Goal: Task Accomplishment & Management: Manage account settings

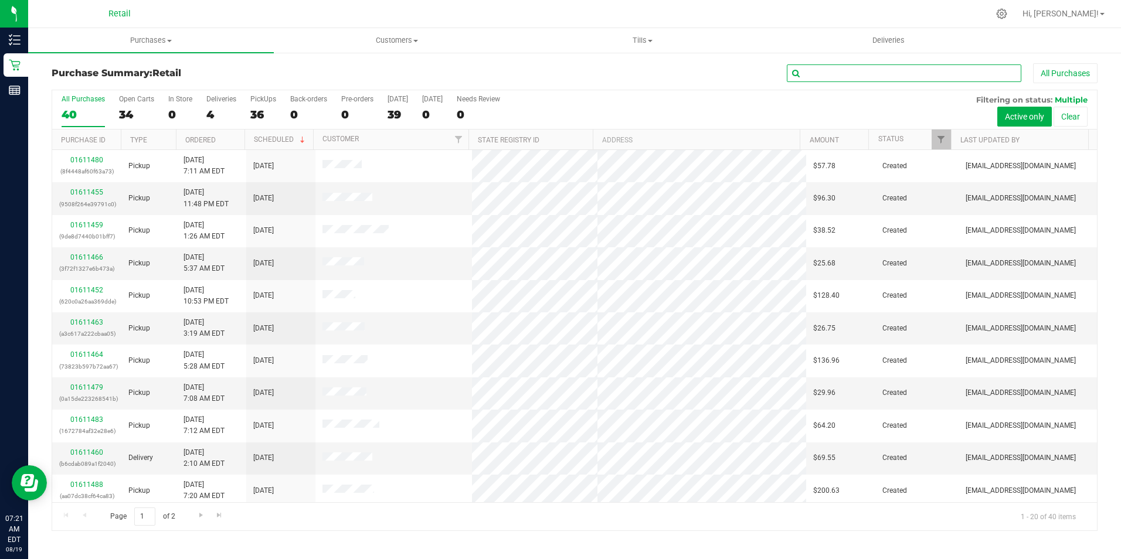
click at [949, 77] on input "text" at bounding box center [904, 73] width 235 height 18
click at [147, 48] on uib-tab-heading "Purchases Summary of purchases Fulfillment All purchases" at bounding box center [151, 40] width 246 height 25
click at [133, 69] on span "Summary of purchases" at bounding box center [88, 71] width 120 height 10
click at [142, 47] on uib-tab-heading "Purchases Summary of purchases Fulfillment All purchases" at bounding box center [151, 40] width 246 height 25
click at [331, 33] on uib-tab-heading "Customers All customers Add a new customer All physicians" at bounding box center [396, 40] width 244 height 23
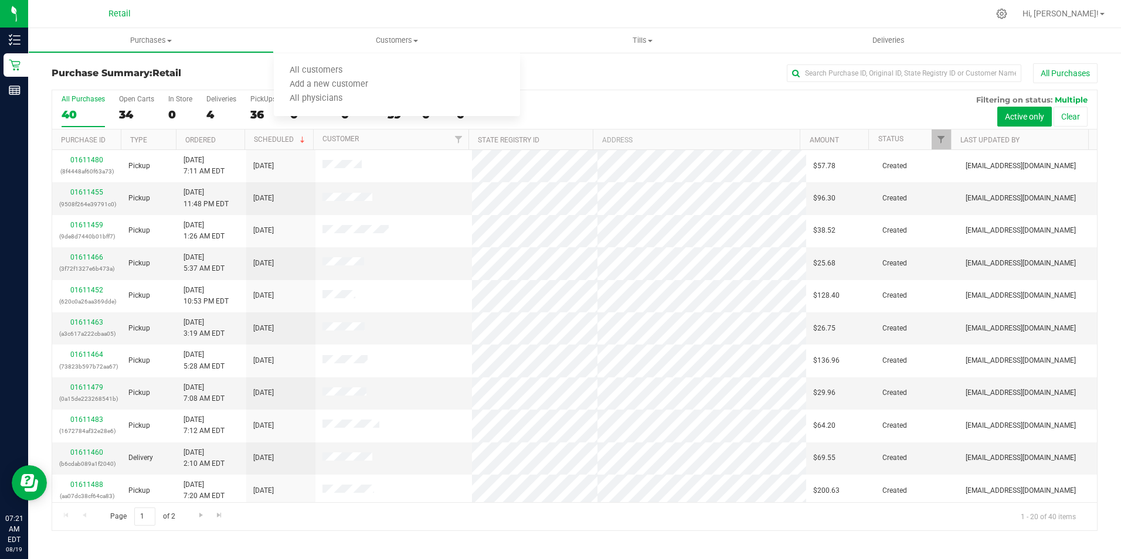
click at [627, 80] on div "All Purchases" at bounding box center [748, 73] width 697 height 20
click at [848, 69] on input "text" at bounding box center [904, 73] width 235 height 18
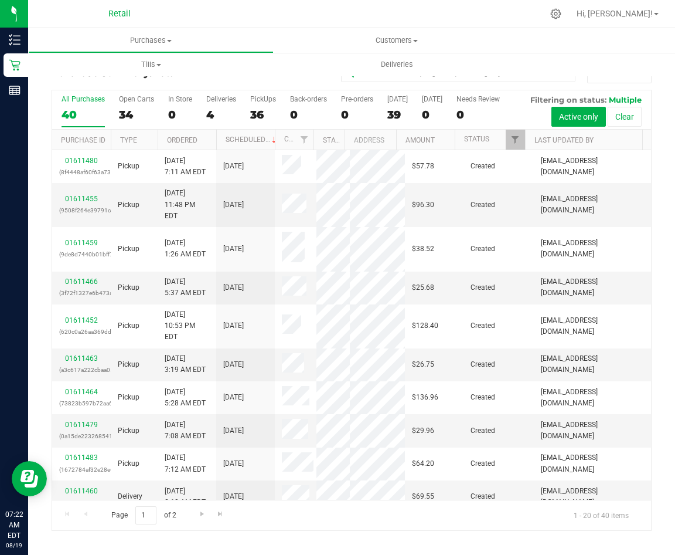
click at [335, 8] on div at bounding box center [376, 13] width 333 height 23
click at [554, 77] on input "text" at bounding box center [458, 73] width 235 height 18
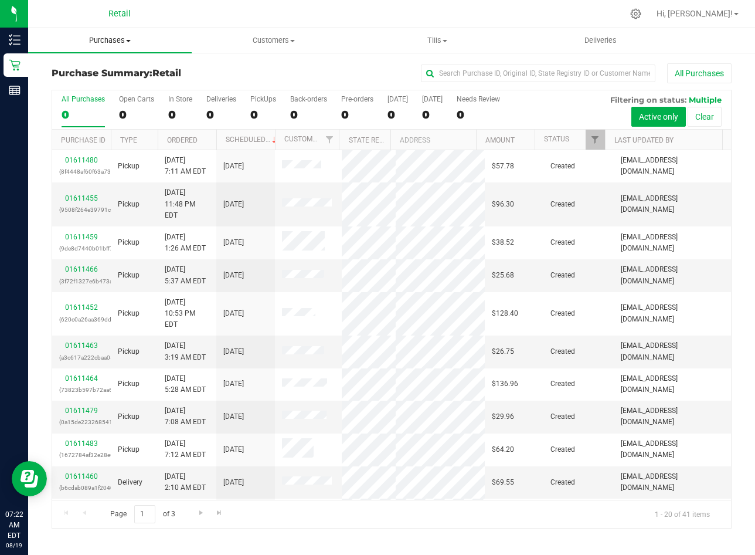
click at [121, 39] on span "Purchases" at bounding box center [110, 40] width 164 height 11
click at [123, 69] on span "Summary of purchases" at bounding box center [88, 71] width 120 height 10
click at [577, 72] on input "text" at bounding box center [538, 73] width 235 height 18
click at [121, 107] on label "Open Carts 35" at bounding box center [136, 111] width 35 height 32
click at [0, 0] on input "Open Carts 35" at bounding box center [0, 0] width 0 height 0
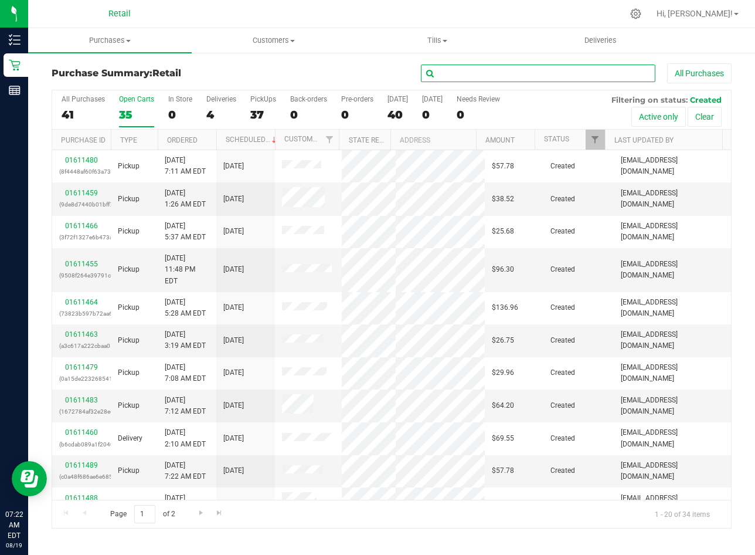
click at [571, 79] on input "text" at bounding box center [538, 73] width 235 height 18
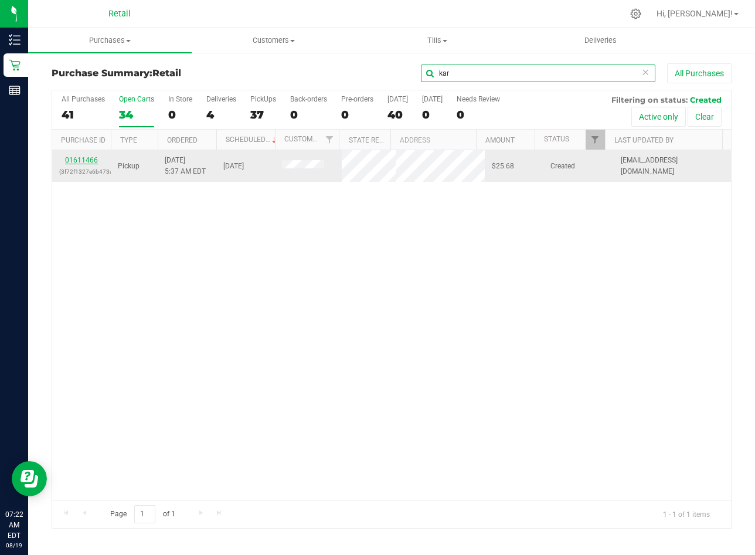
type input "kar"
click at [88, 159] on link "01611466" at bounding box center [81, 160] width 33 height 8
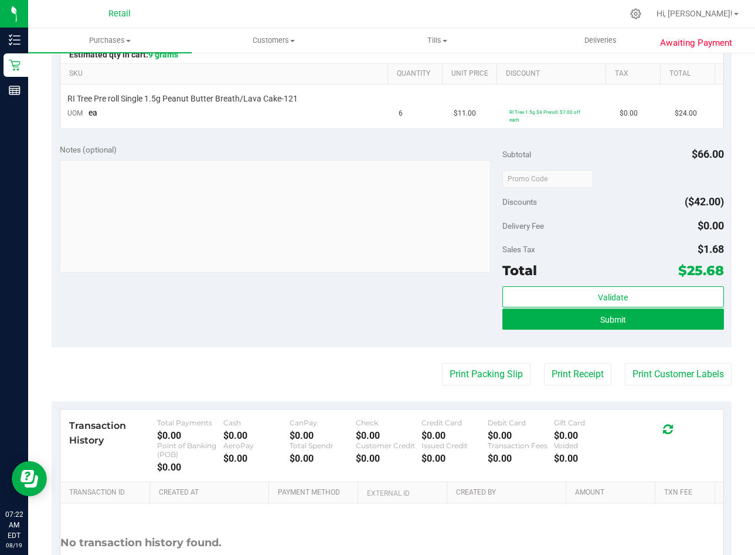
scroll to position [293, 0]
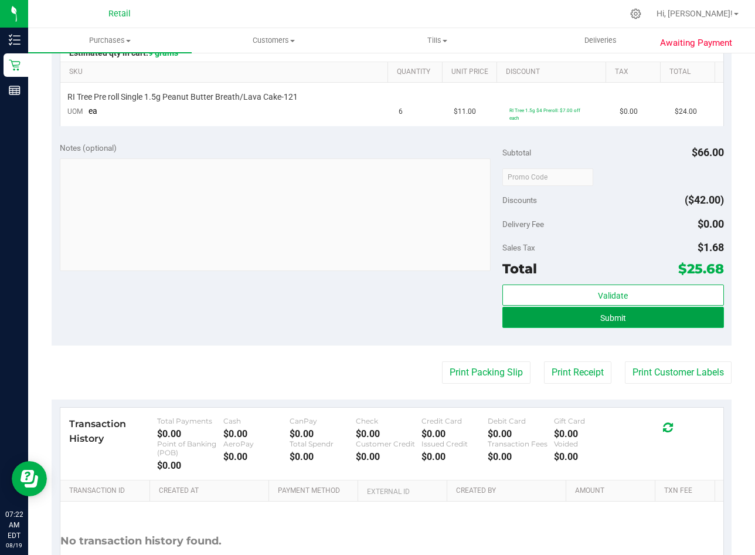
click at [586, 319] on button "Submit" at bounding box center [613, 317] width 222 height 21
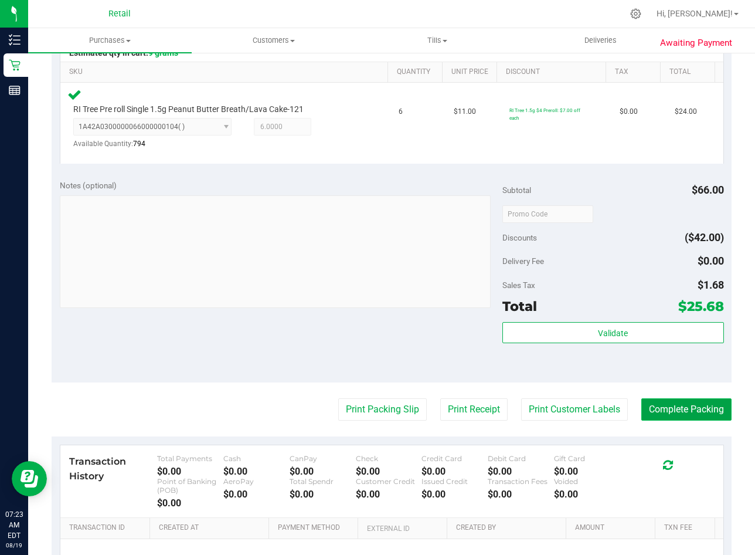
click at [648, 410] on button "Complete Packing" at bounding box center [686, 409] width 90 height 22
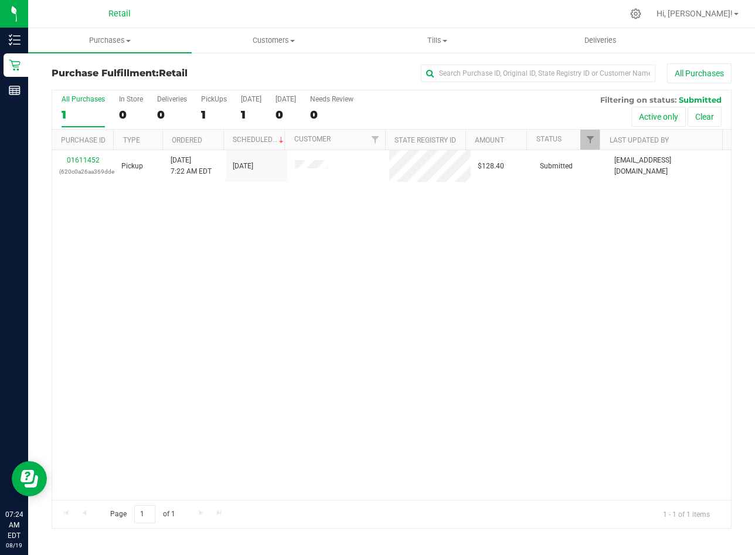
click at [470, 446] on div "01611452 (620c0a26aa369dde) Pickup 8/19/2025 7:22 AM EDT 8/19/2025 $128.40 Subm…" at bounding box center [391, 324] width 679 height 349
click at [531, 69] on input "text" at bounding box center [538, 73] width 235 height 18
click at [112, 46] on uib-tab-heading "Purchases Summary of purchases Fulfillment All purchases" at bounding box center [110, 40] width 164 height 25
click at [110, 73] on span "Summary of purchases" at bounding box center [88, 71] width 120 height 10
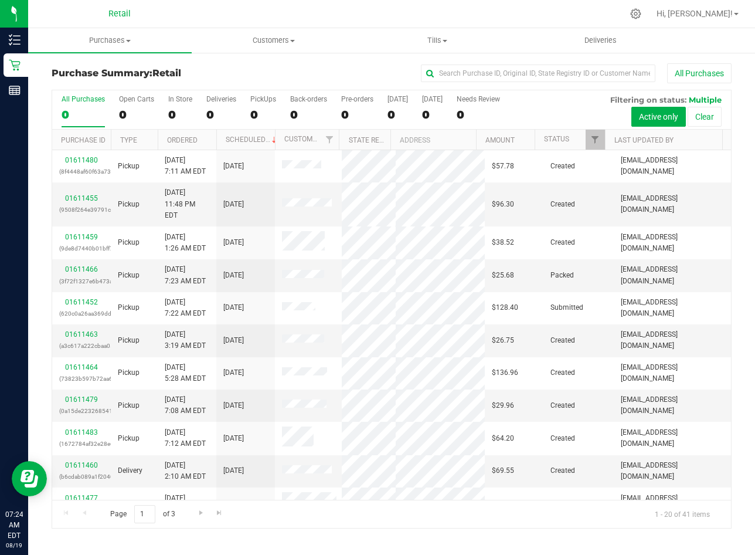
click at [715, 25] on nav "Retail Hi, Christa!" at bounding box center [391, 14] width 727 height 28
click at [718, 19] on link "Hi, [PERSON_NAME]!" at bounding box center [697, 14] width 91 height 12
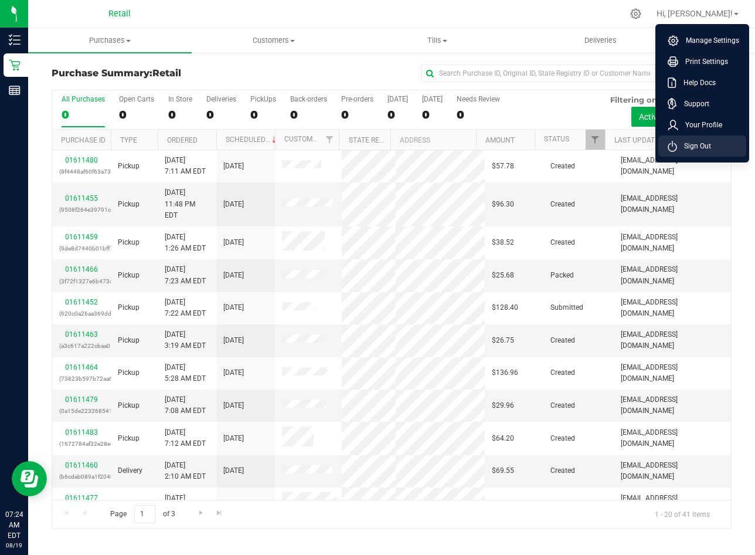
click at [709, 146] on span "Sign Out" at bounding box center [694, 146] width 34 height 12
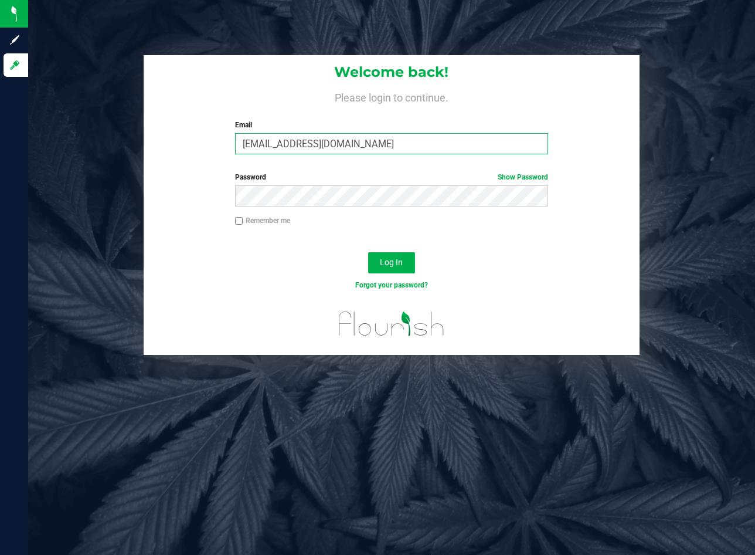
drag, startPoint x: 410, startPoint y: 137, endPoint x: 405, endPoint y: 148, distance: 12.1
click at [410, 137] on input "ccrowl@slatercenter.com" at bounding box center [391, 143] width 313 height 21
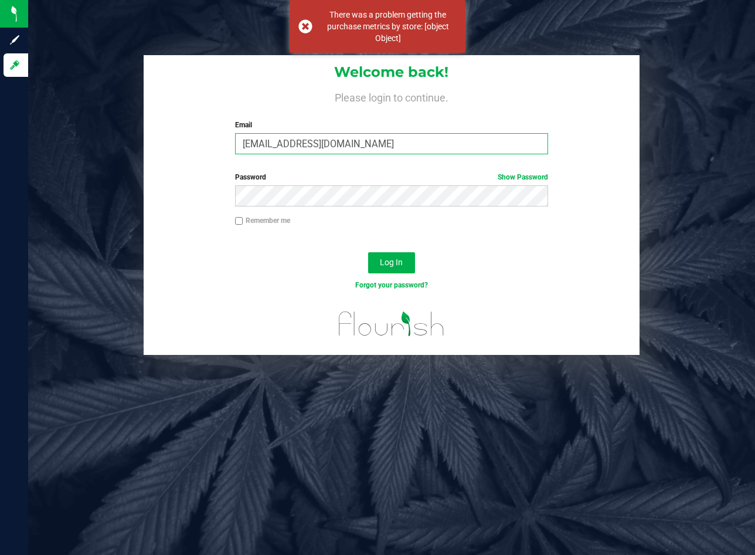
click at [422, 147] on input "ccrowl@slatercenter.com" at bounding box center [391, 143] width 313 height 21
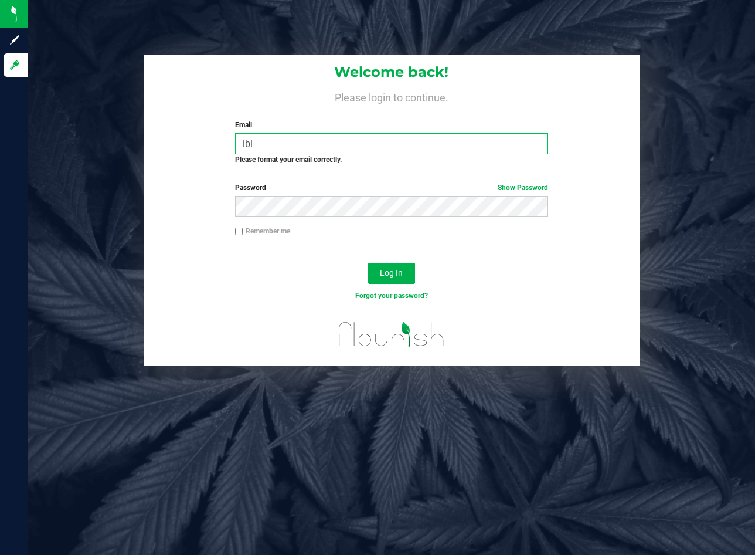
type input "ibianchi@slatercenter.com"
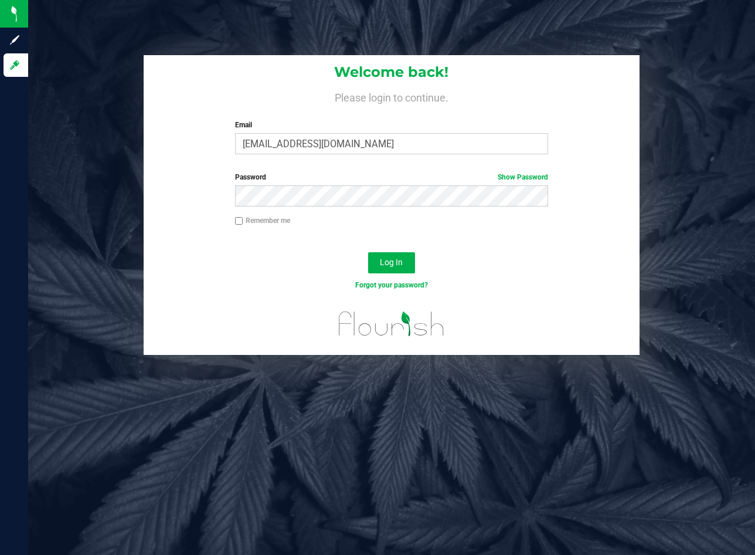
click at [237, 220] on input "Remember me" at bounding box center [239, 221] width 8 height 8
checkbox input "true"
click at [401, 266] on span "Log In" at bounding box center [391, 261] width 23 height 9
click at [368, 252] on button "Log In" at bounding box center [391, 262] width 47 height 21
